Goal: Navigation & Orientation: Find specific page/section

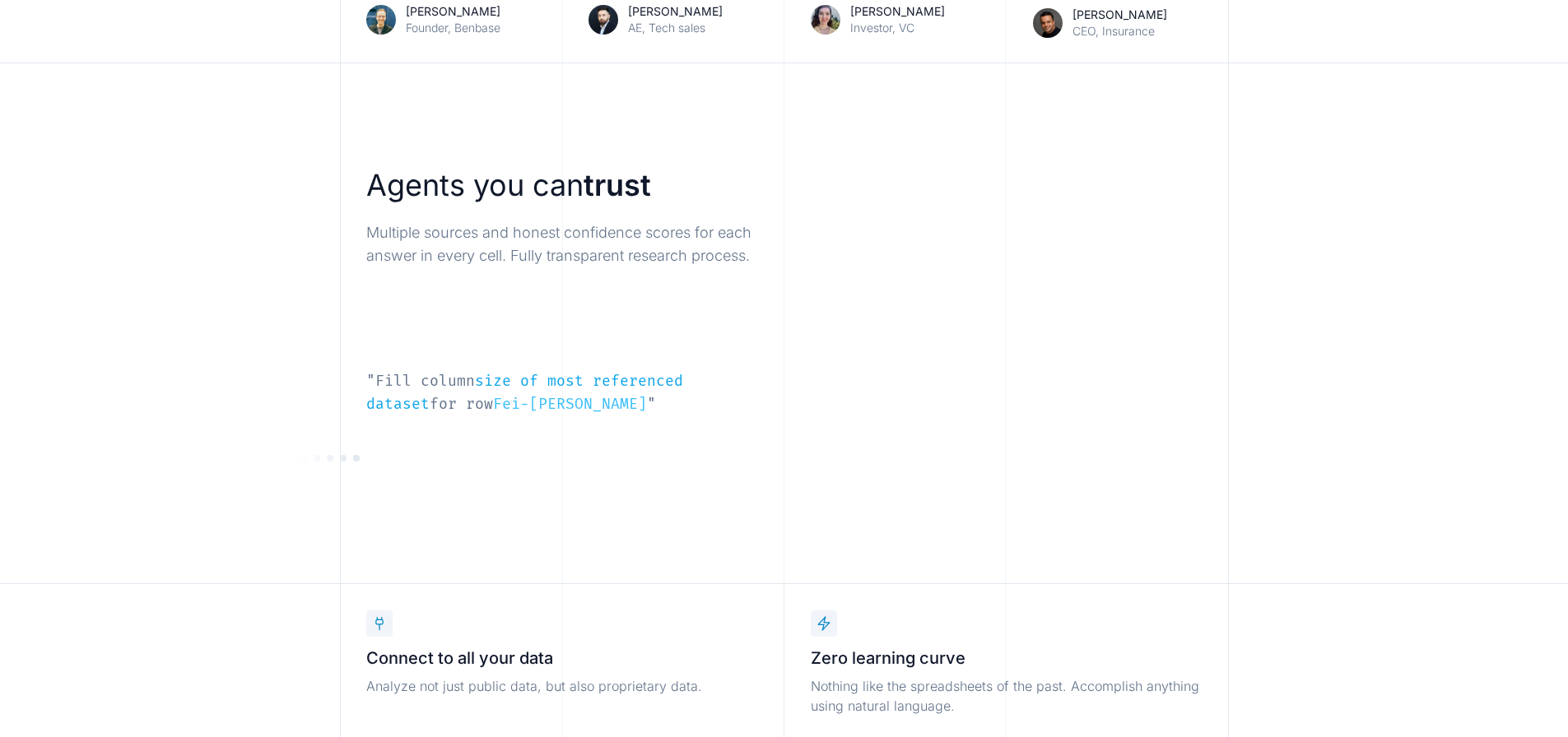
scroll to position [1152, 0]
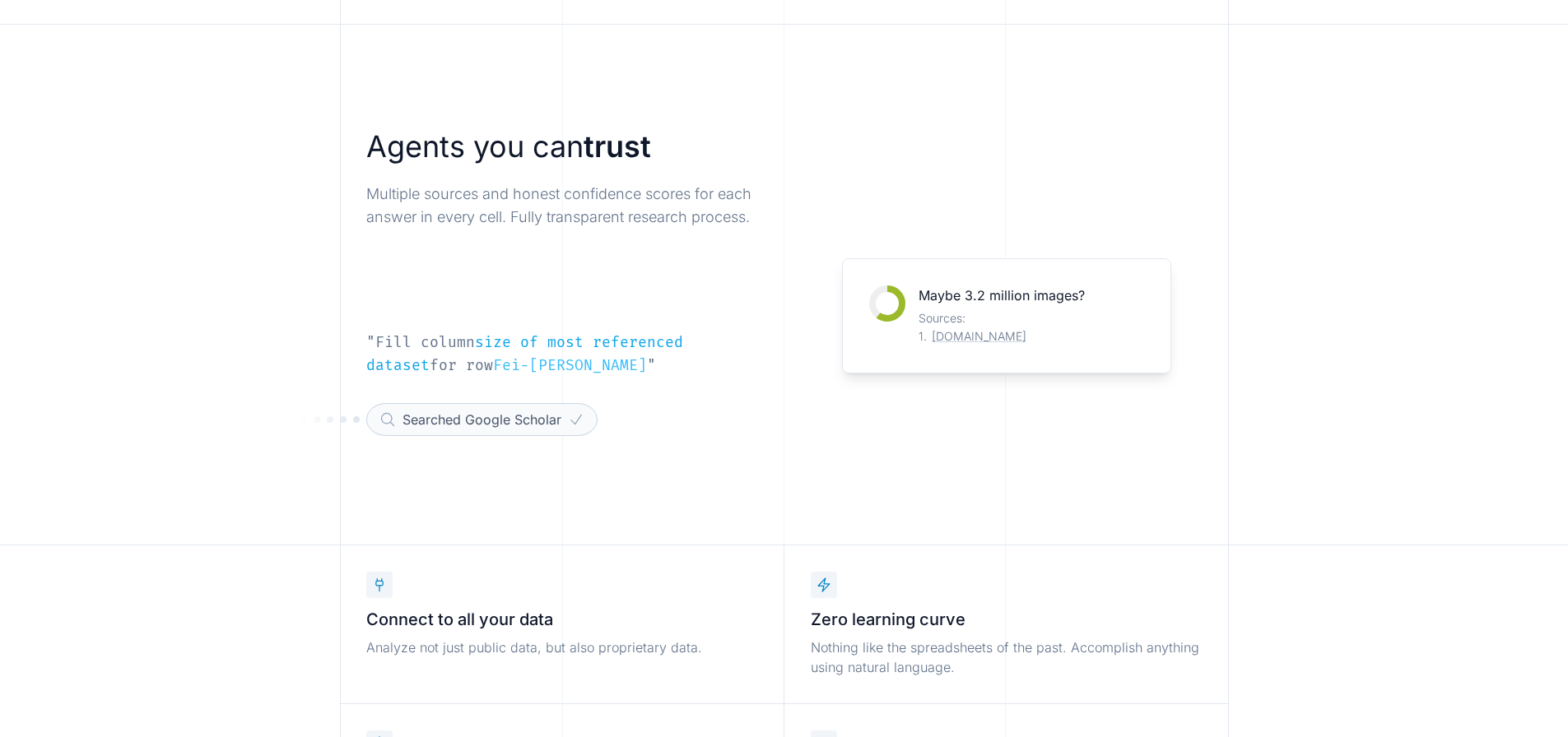
click at [548, 344] on span "size of most referenced dataset" at bounding box center [525, 354] width 317 height 41
click at [512, 422] on div "Searched Google Scholar" at bounding box center [482, 419] width 231 height 33
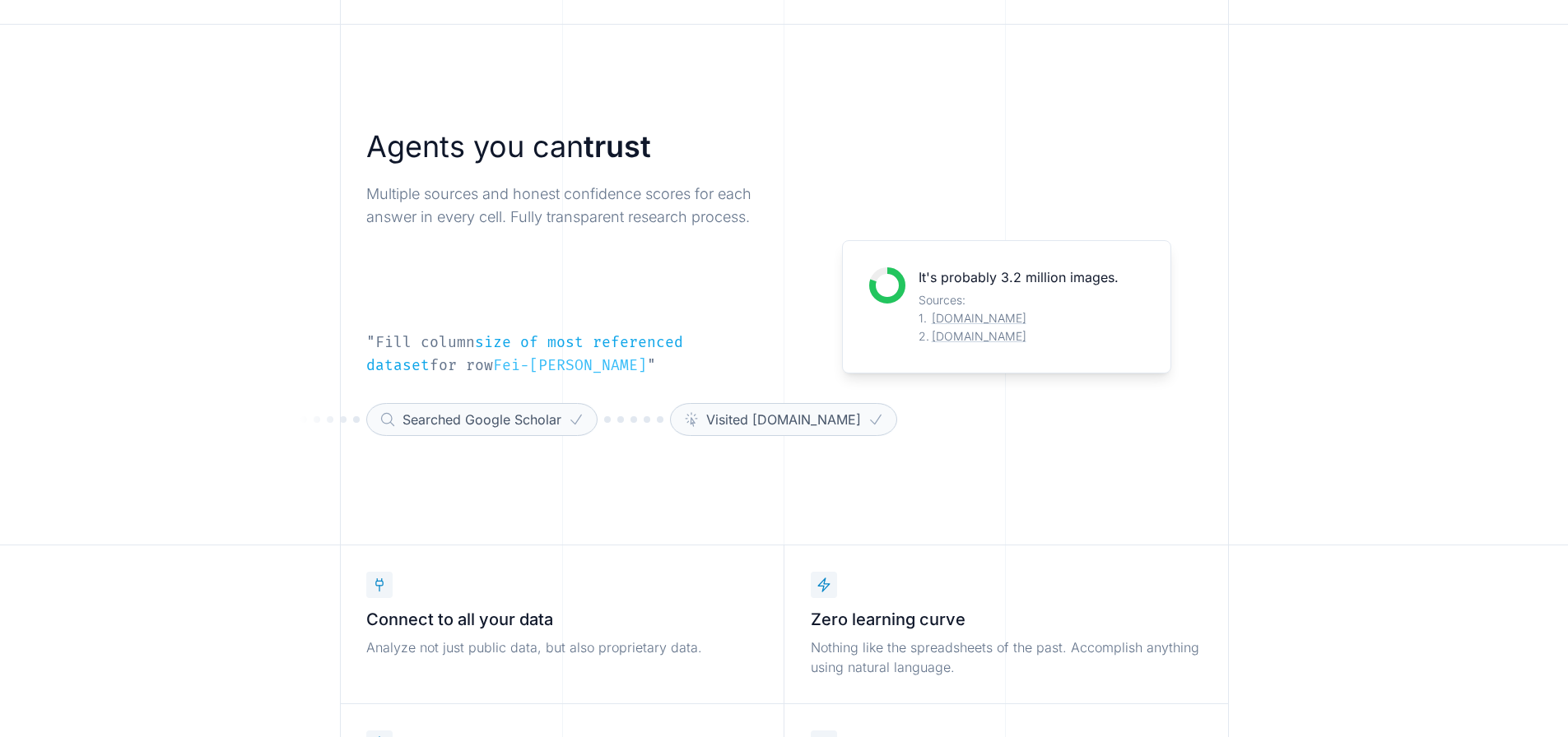
click at [512, 418] on div "Searched Google Scholar" at bounding box center [482, 419] width 231 height 33
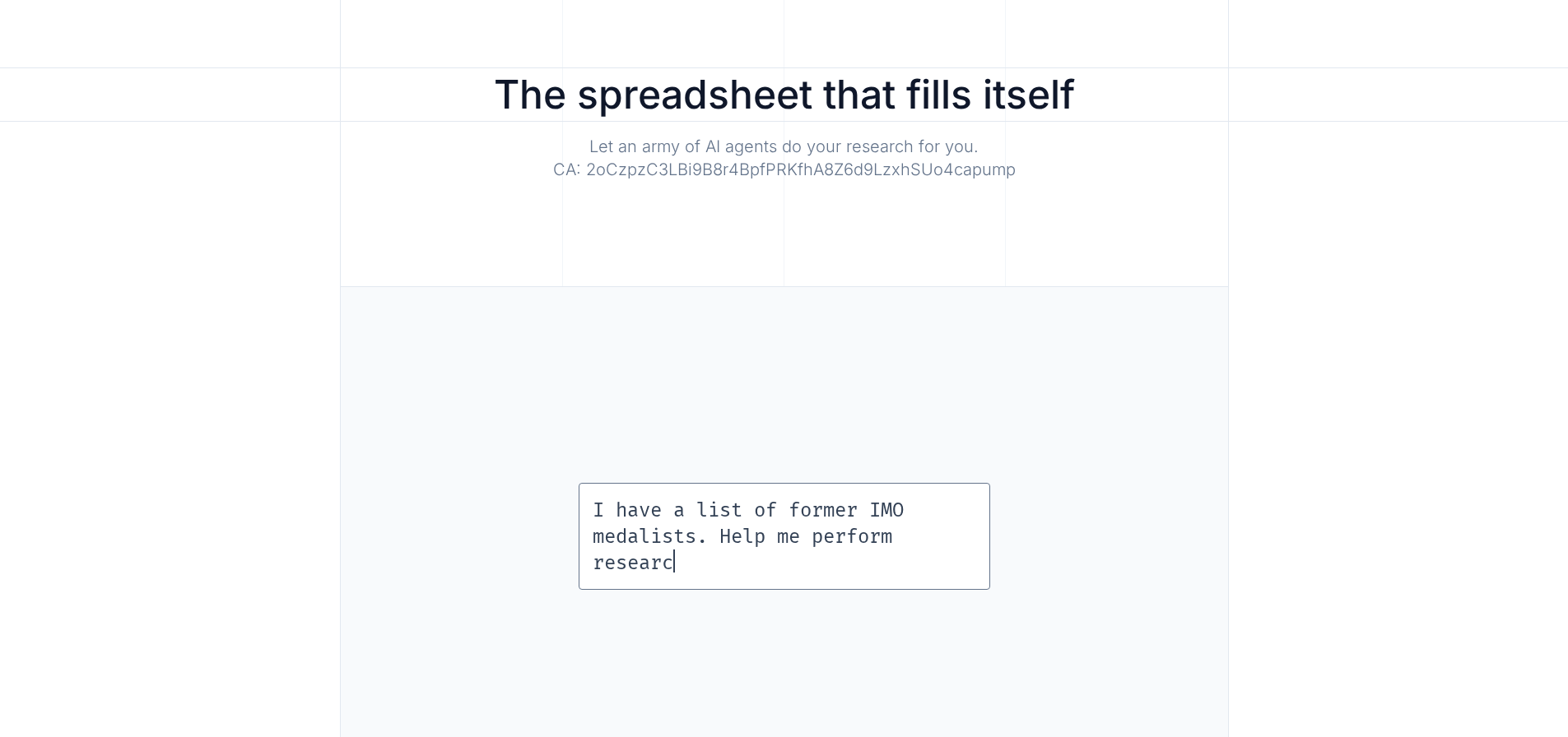
scroll to position [0, 0]
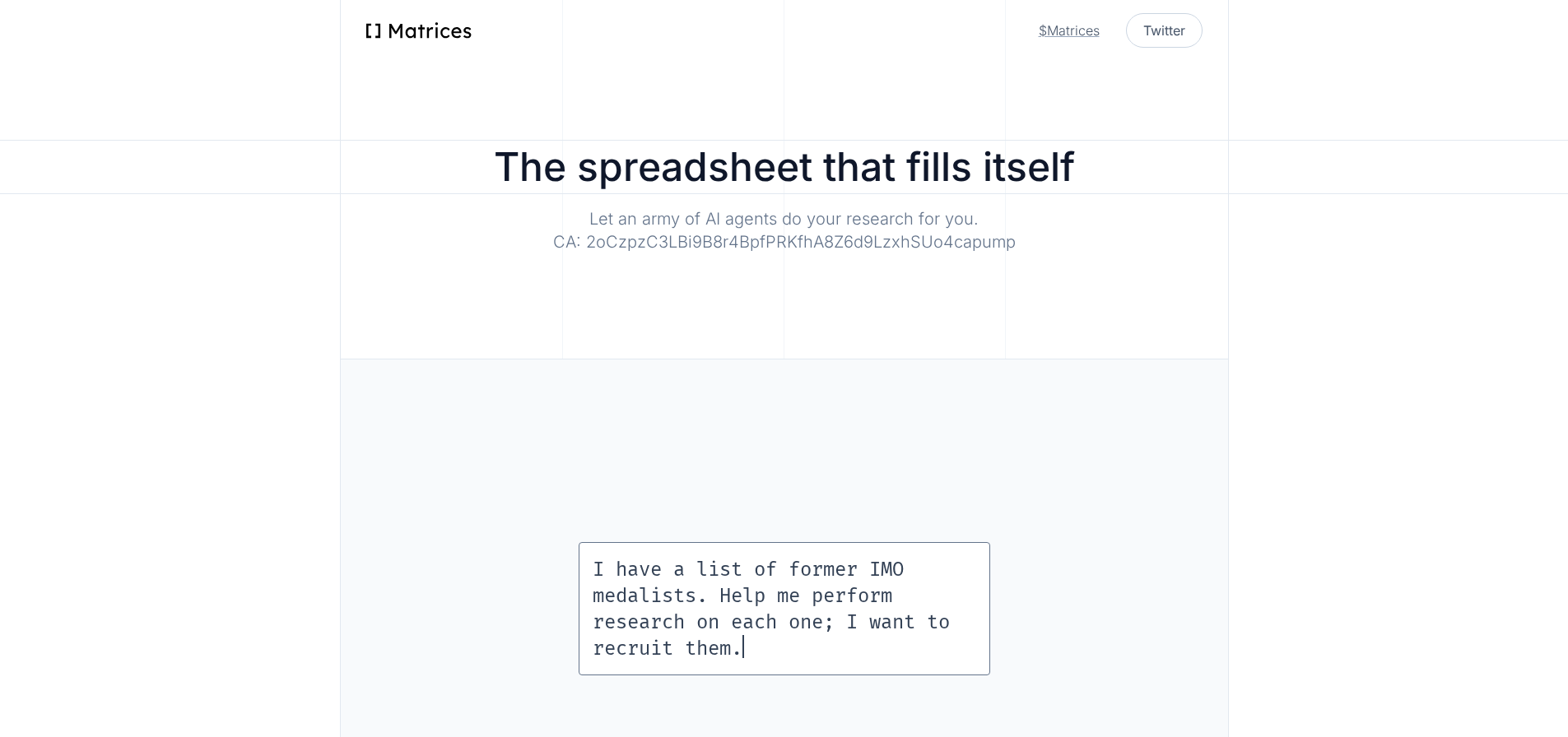
click at [1052, 25] on link "$Matrices" at bounding box center [1069, 30] width 61 height 19
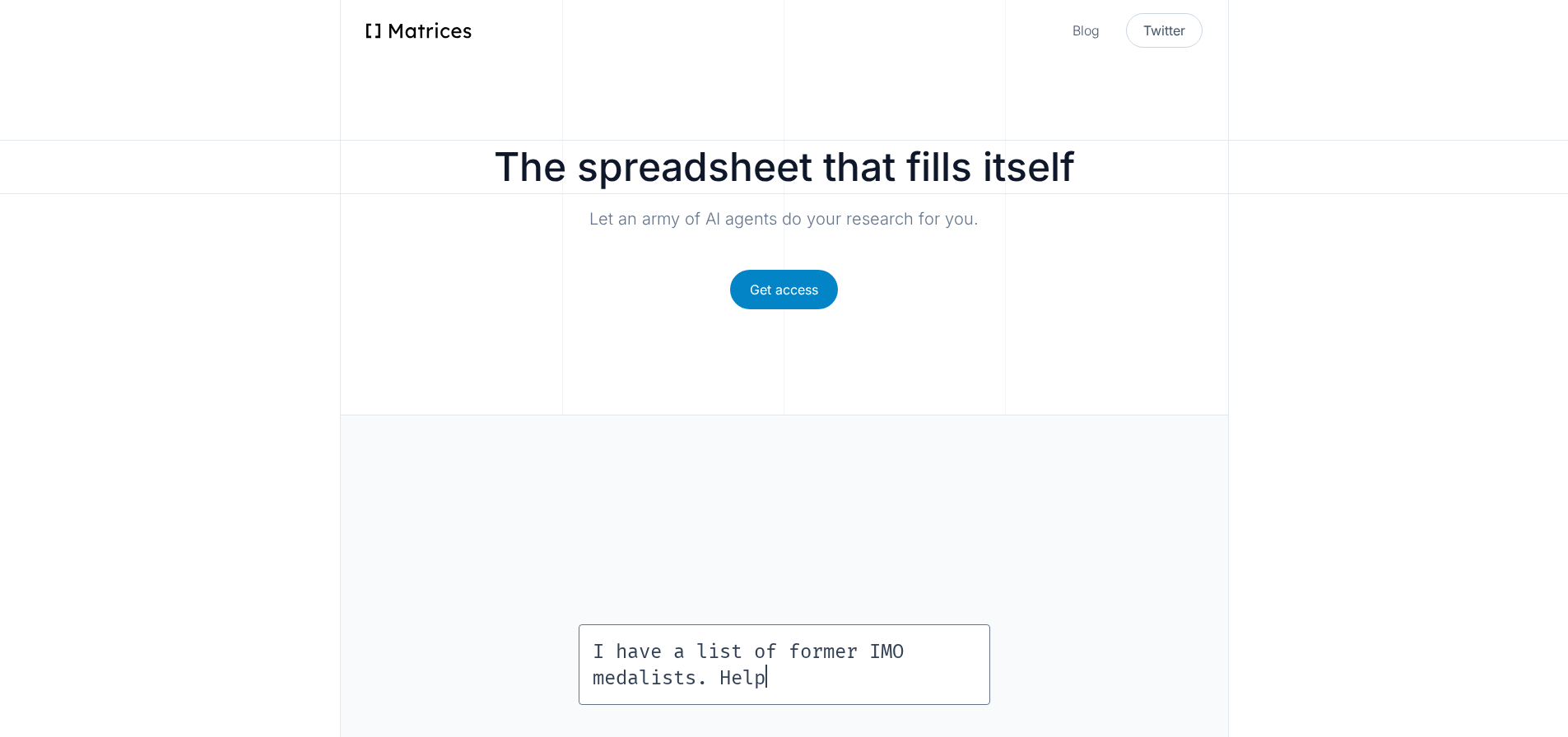
click at [769, 292] on link "Get access" at bounding box center [783, 289] width 108 height 40
